Goal: Find specific page/section: Find specific page/section

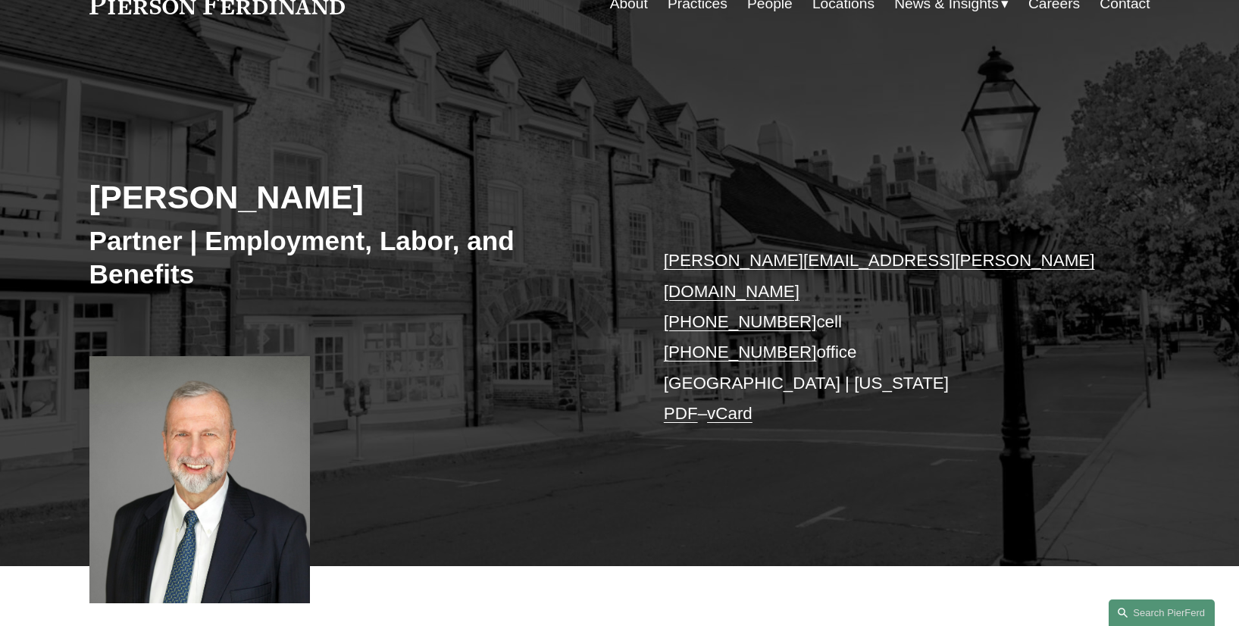
scroll to position [89, 0]
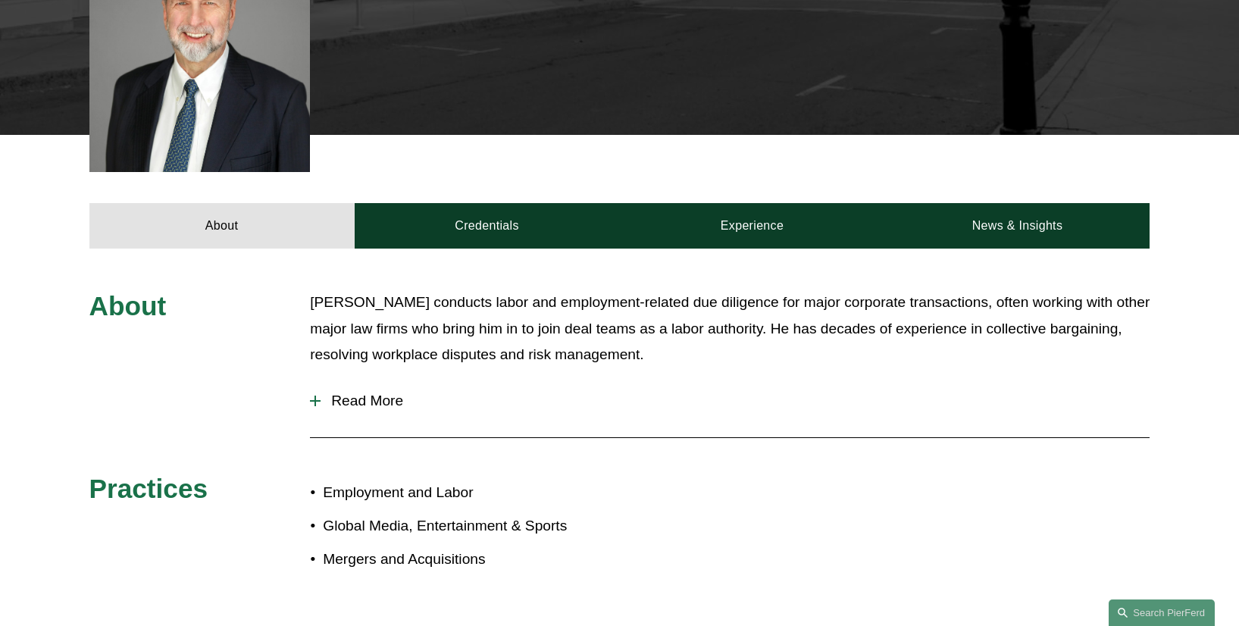
scroll to position [528, 0]
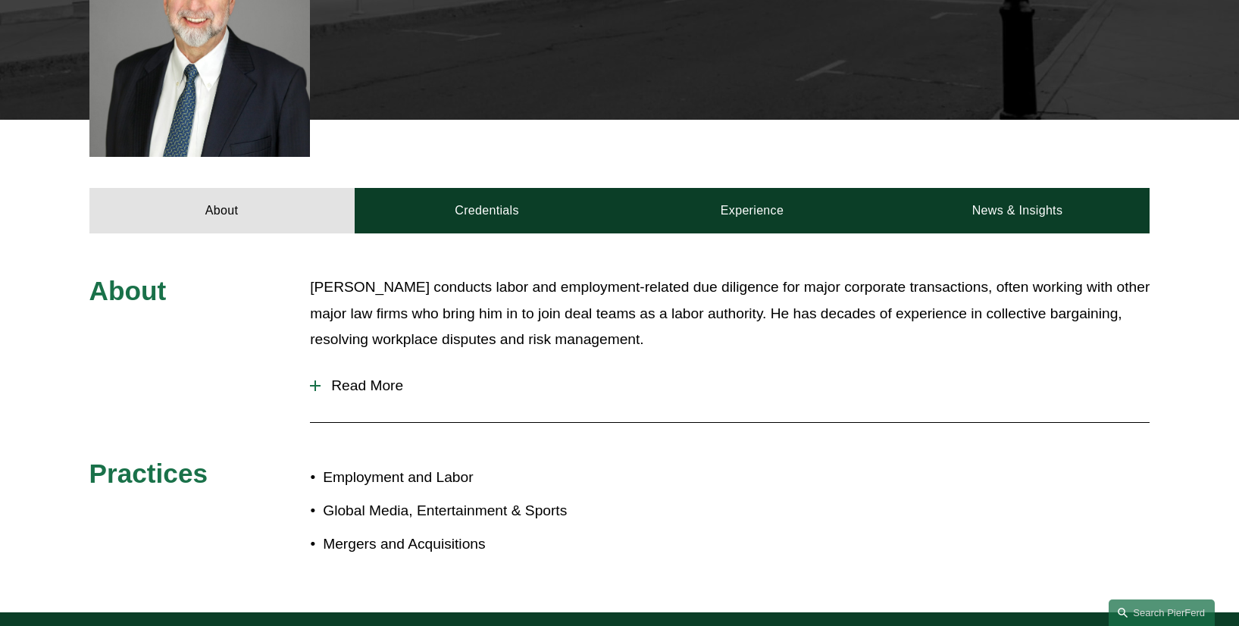
click at [340, 377] on span "Read More" at bounding box center [734, 385] width 829 height 17
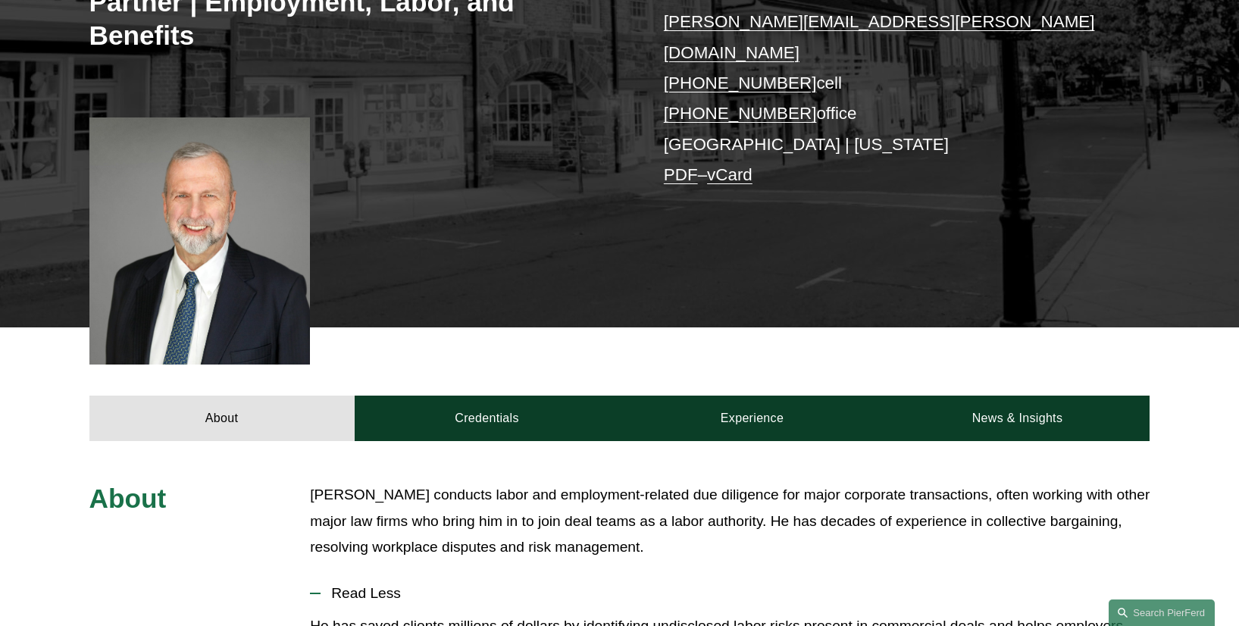
scroll to position [210, 0]
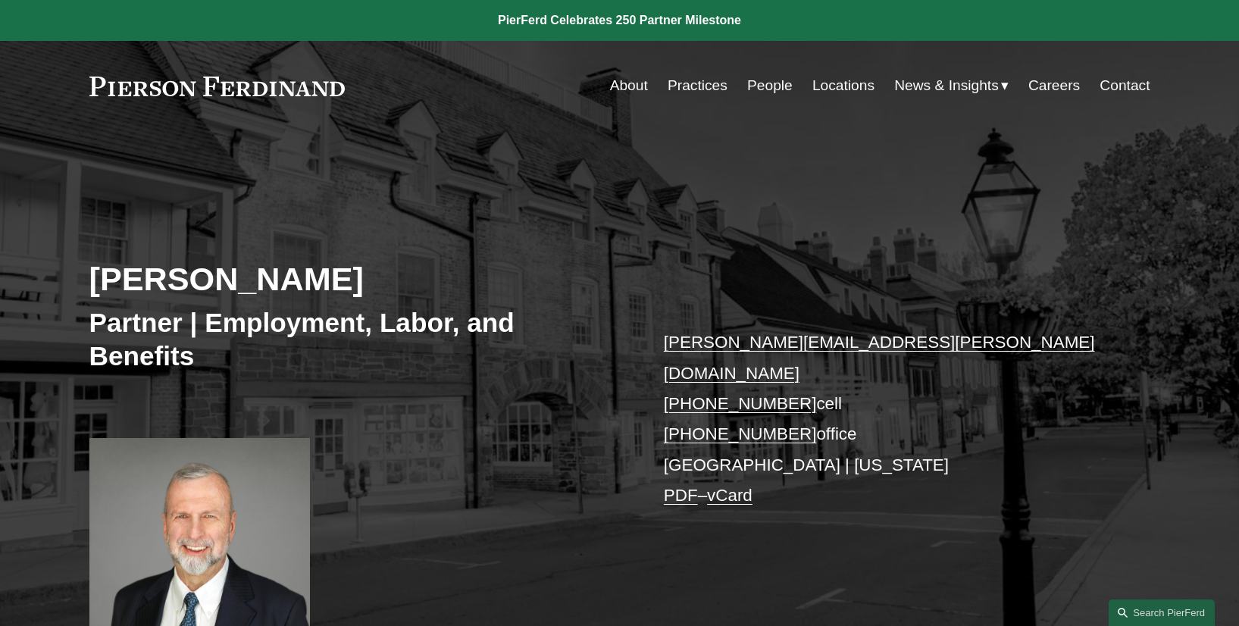
click at [852, 85] on link "Locations" at bounding box center [843, 85] width 62 height 29
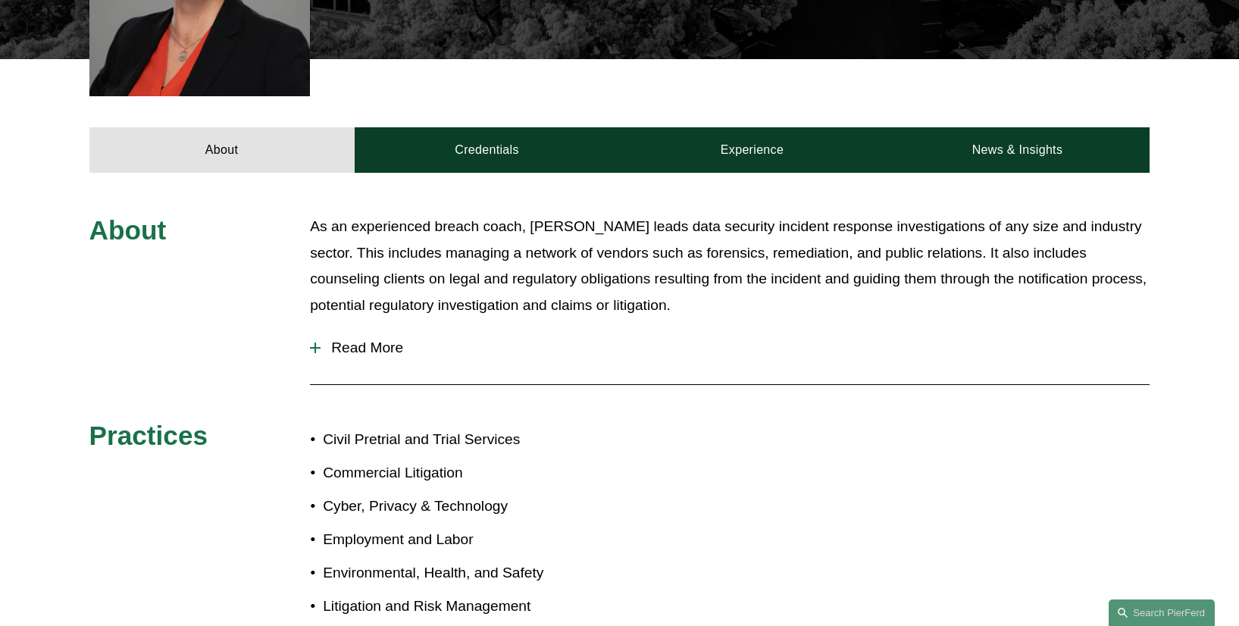
scroll to position [531, 0]
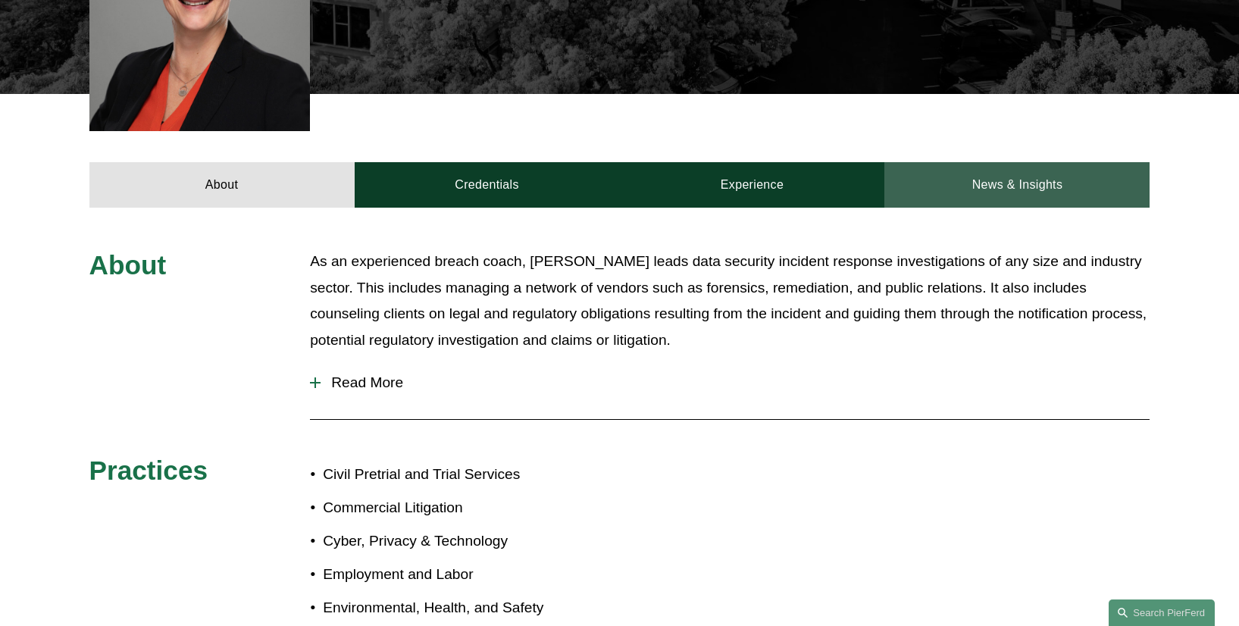
click at [1063, 162] on link "News & Insights" at bounding box center [1016, 184] width 265 height 45
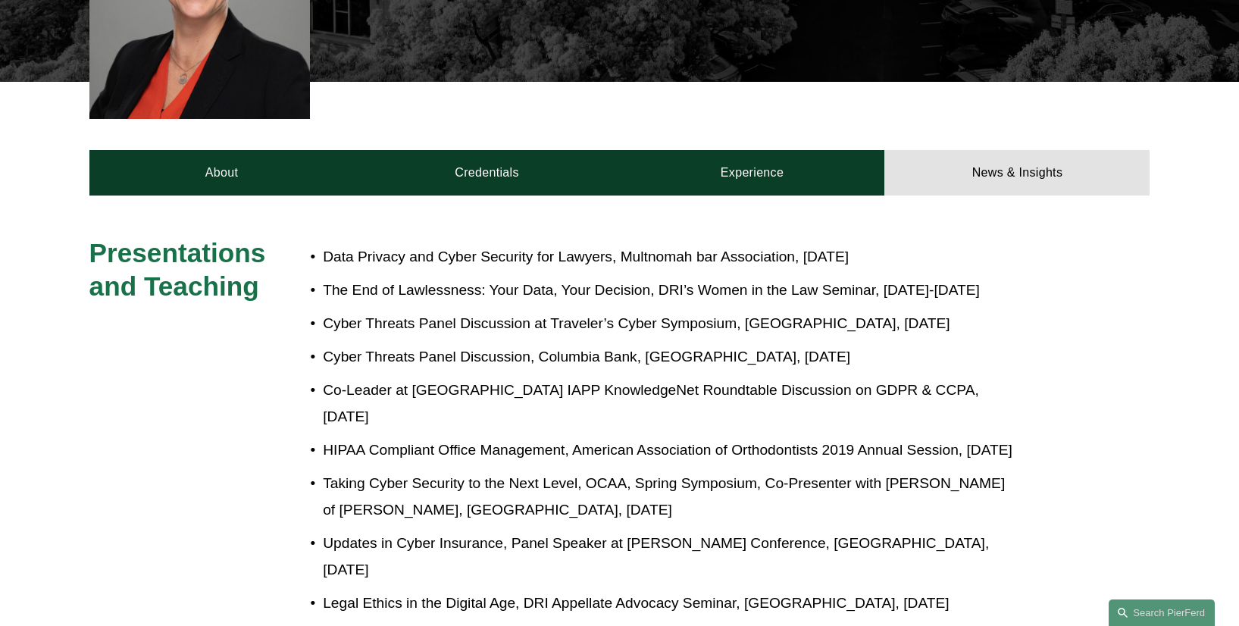
scroll to position [414, 0]
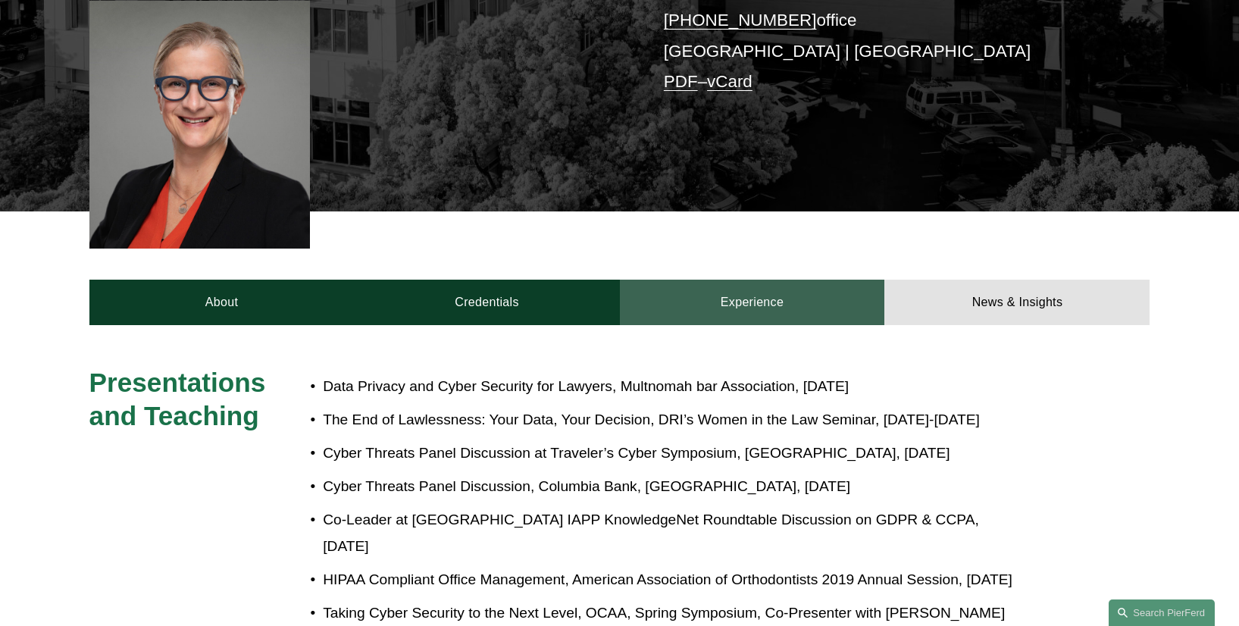
click at [795, 280] on link "Experience" at bounding box center [752, 302] width 265 height 45
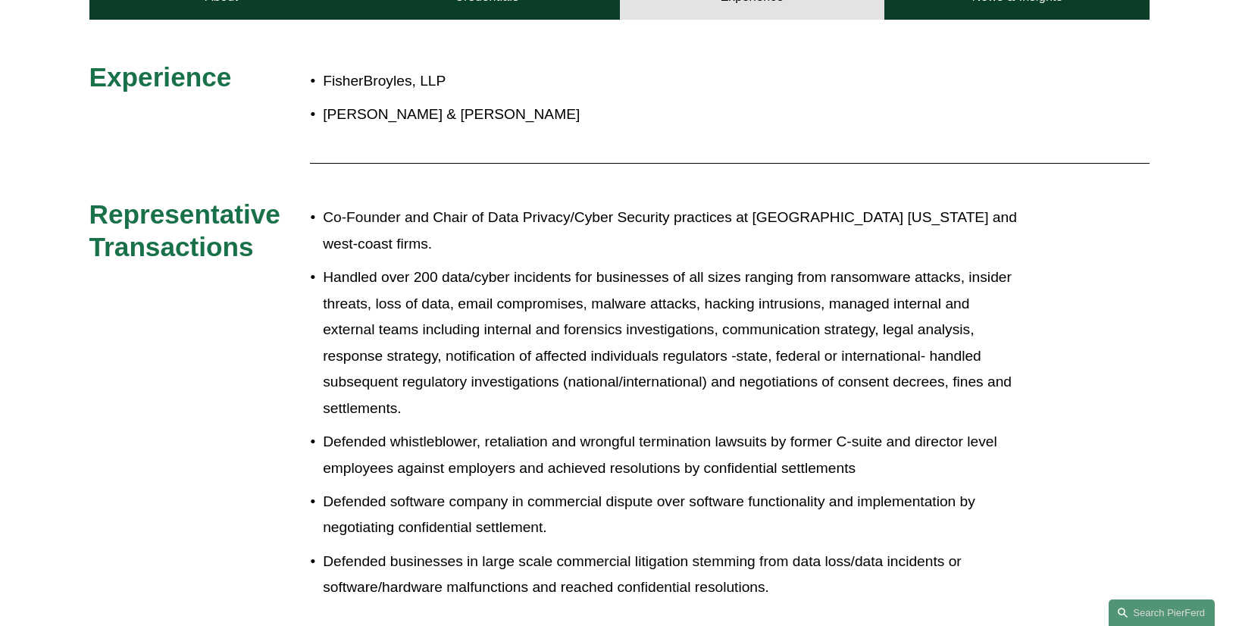
scroll to position [683, 0]
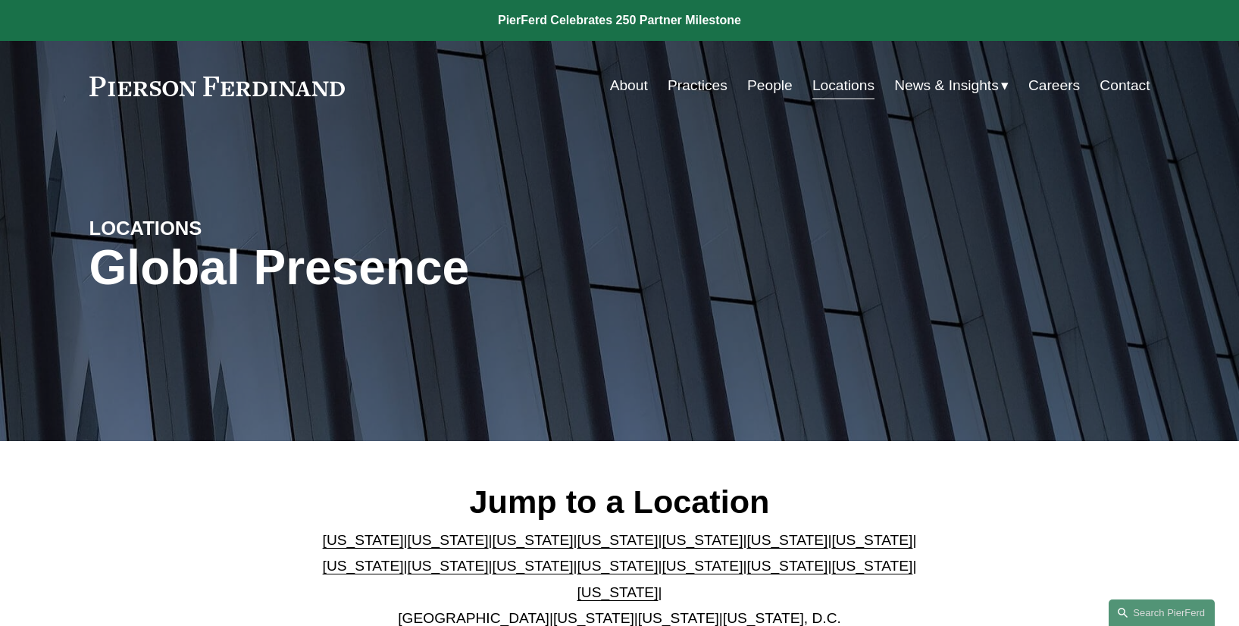
click at [782, 88] on link "People" at bounding box center [769, 85] width 45 height 29
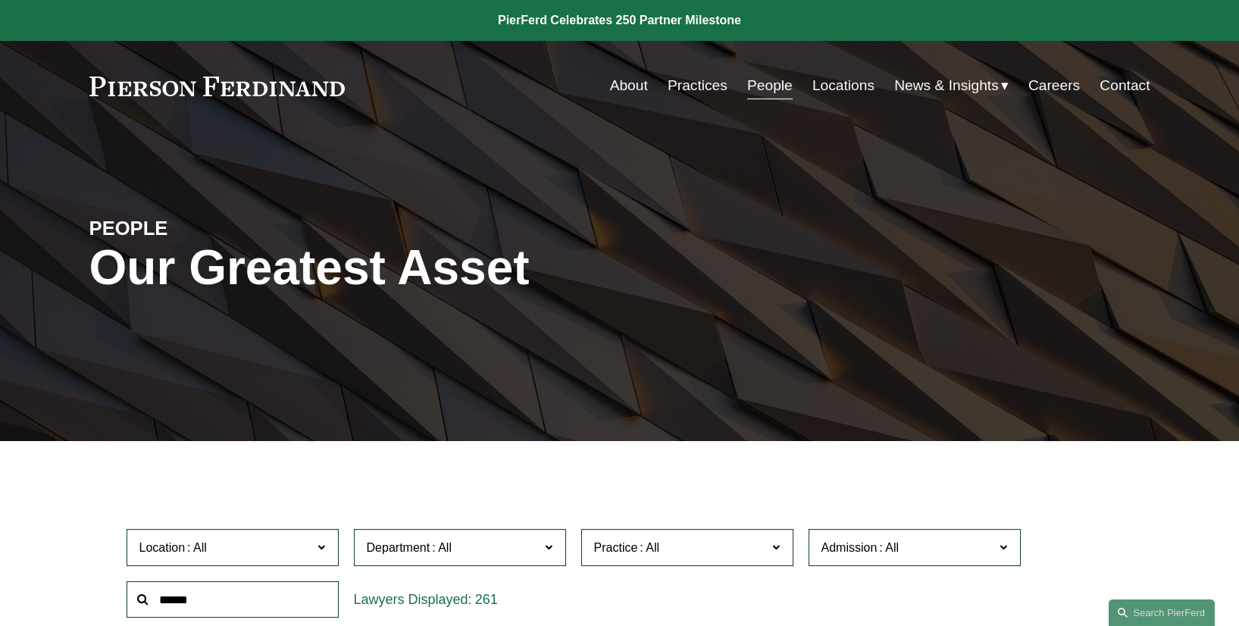
click at [165, 598] on input "text" at bounding box center [233, 599] width 212 height 37
type input "*******"
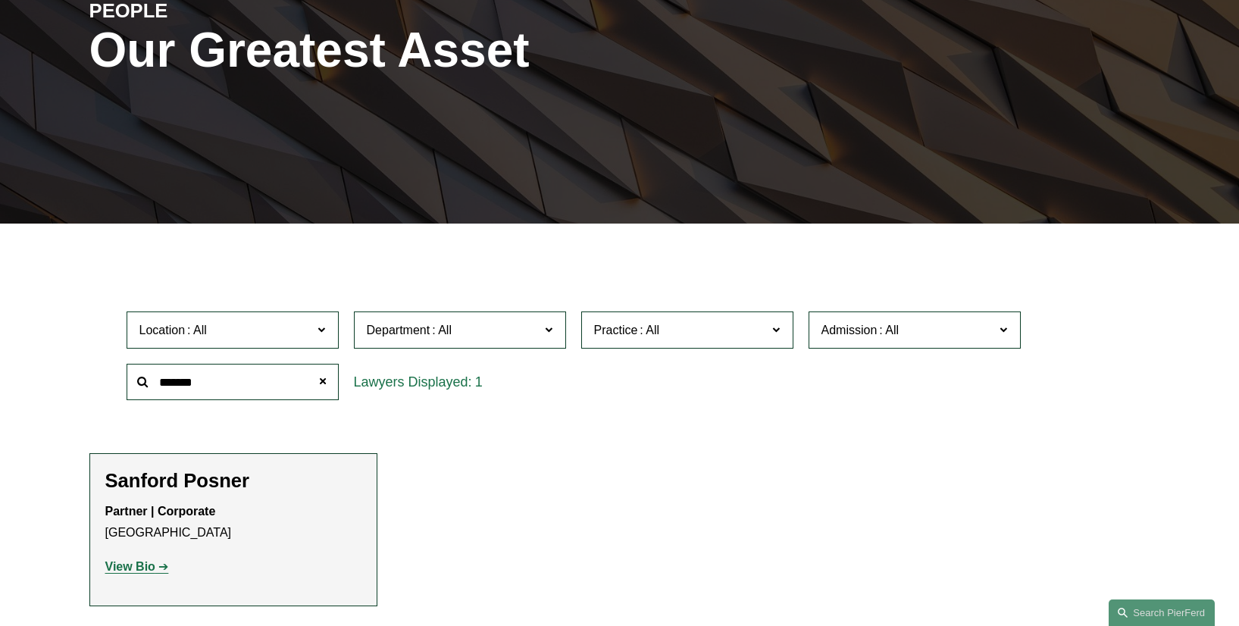
scroll to position [218, 0]
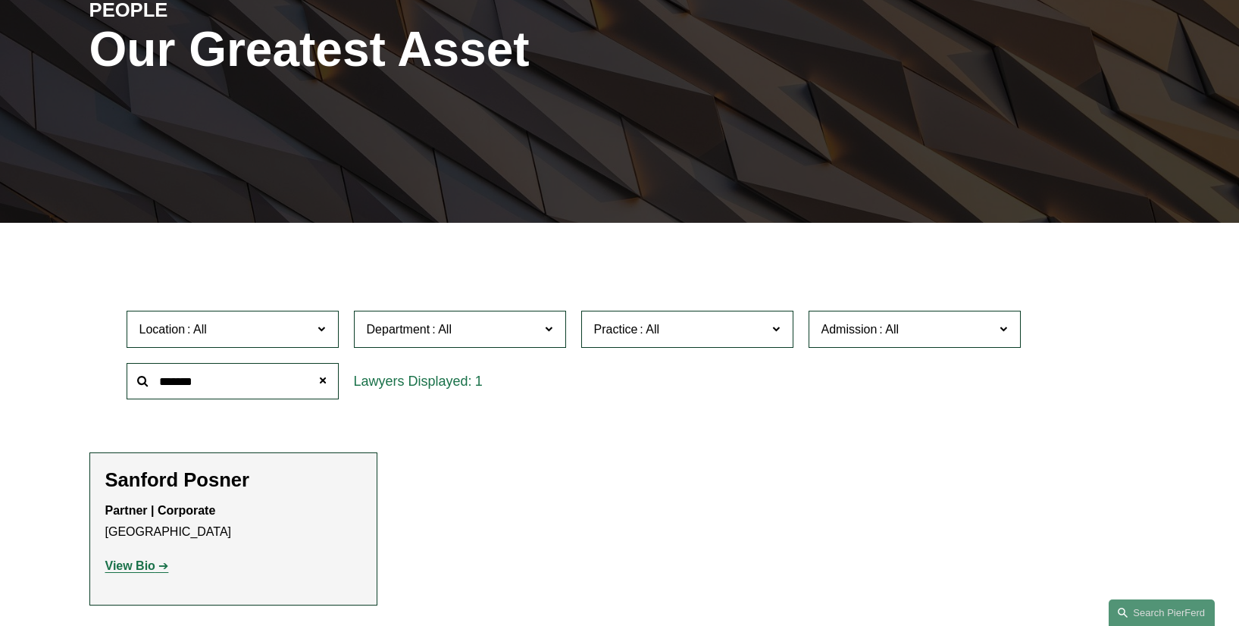
click at [156, 566] on link "View Bio" at bounding box center [137, 565] width 64 height 13
